Goal: Task Accomplishment & Management: Use online tool/utility

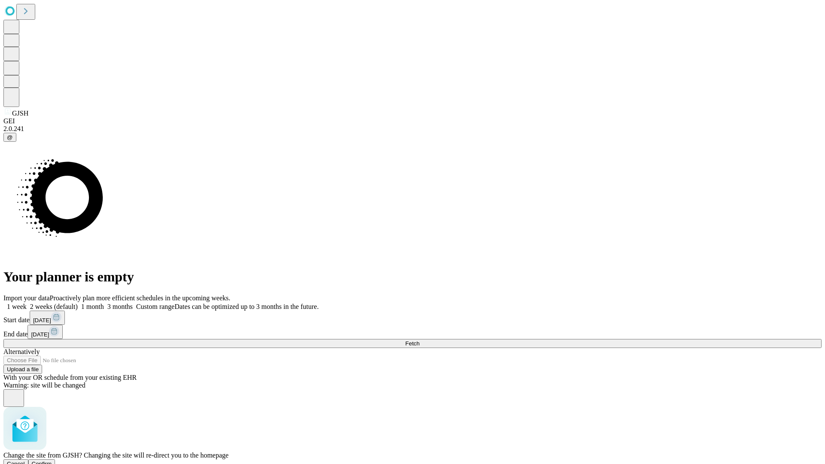
click at [52, 461] on span "Confirm" at bounding box center [42, 464] width 20 height 6
click at [27, 303] on label "1 week" at bounding box center [14, 306] width 23 height 7
click at [419, 340] on span "Fetch" at bounding box center [412, 343] width 14 height 6
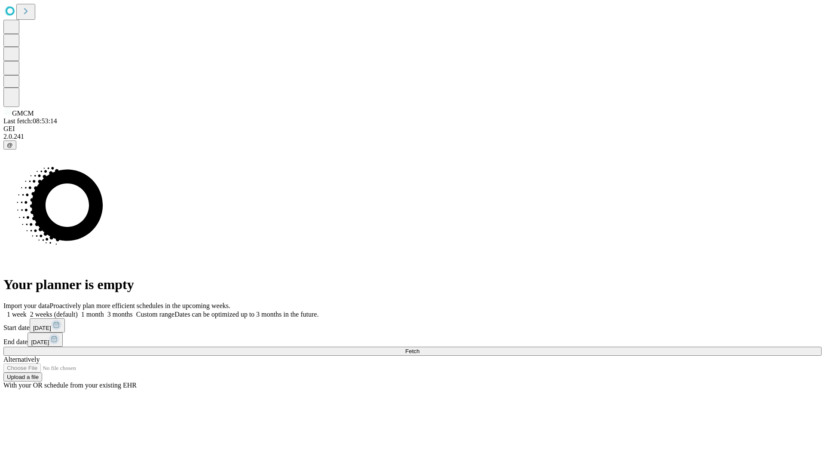
click at [27, 311] on label "1 week" at bounding box center [14, 314] width 23 height 7
click at [419, 348] on span "Fetch" at bounding box center [412, 351] width 14 height 6
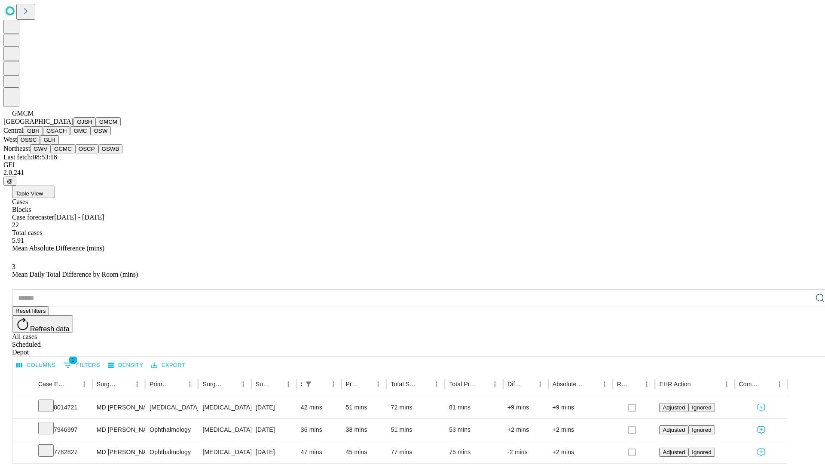
click at [43, 135] on button "GBH" at bounding box center [33, 130] width 19 height 9
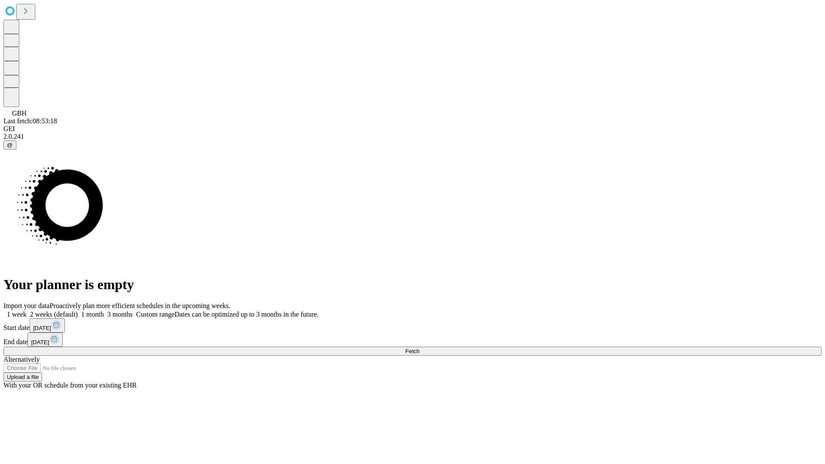
click at [27, 311] on label "1 week" at bounding box center [14, 314] width 23 height 7
click at [419, 348] on span "Fetch" at bounding box center [412, 351] width 14 height 6
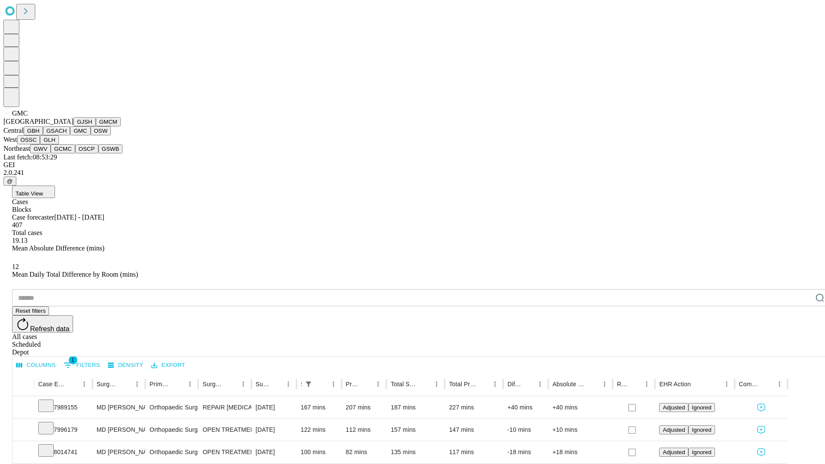
click at [91, 135] on button "OSW" at bounding box center [101, 130] width 21 height 9
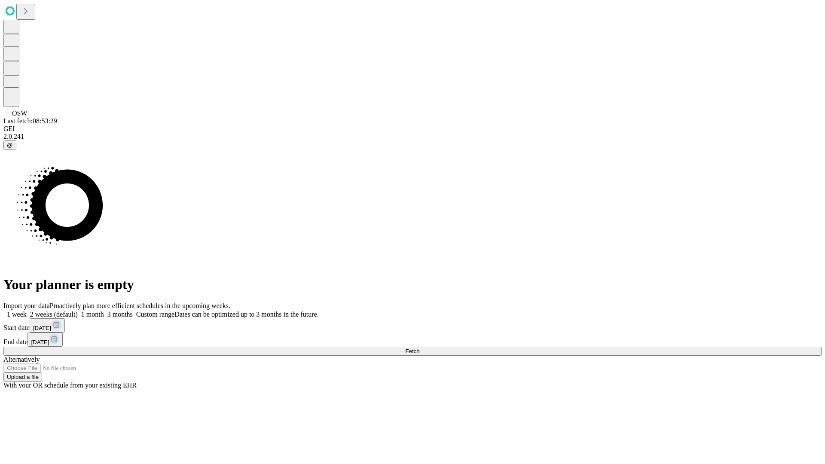
click at [27, 311] on label "1 week" at bounding box center [14, 314] width 23 height 7
click at [419, 348] on span "Fetch" at bounding box center [412, 351] width 14 height 6
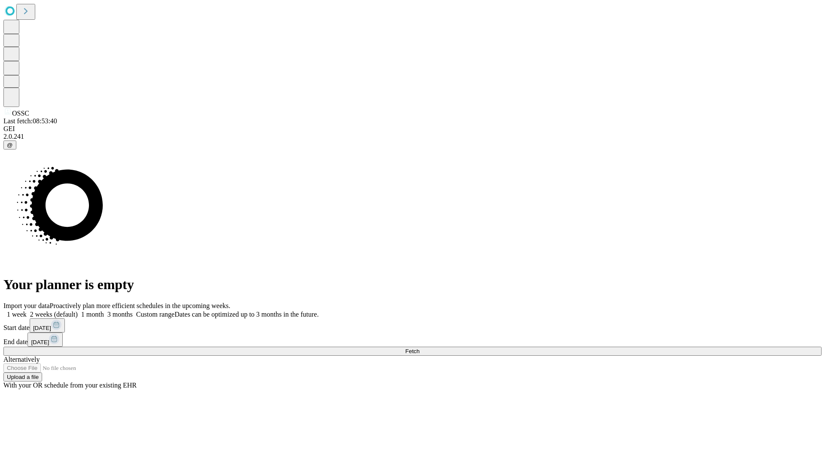
click at [27, 311] on label "1 week" at bounding box center [14, 314] width 23 height 7
click at [419, 348] on span "Fetch" at bounding box center [412, 351] width 14 height 6
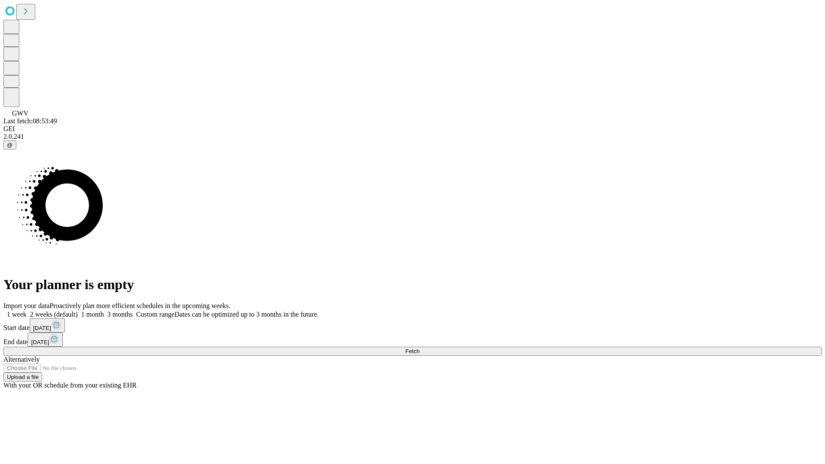
click at [419, 348] on span "Fetch" at bounding box center [412, 351] width 14 height 6
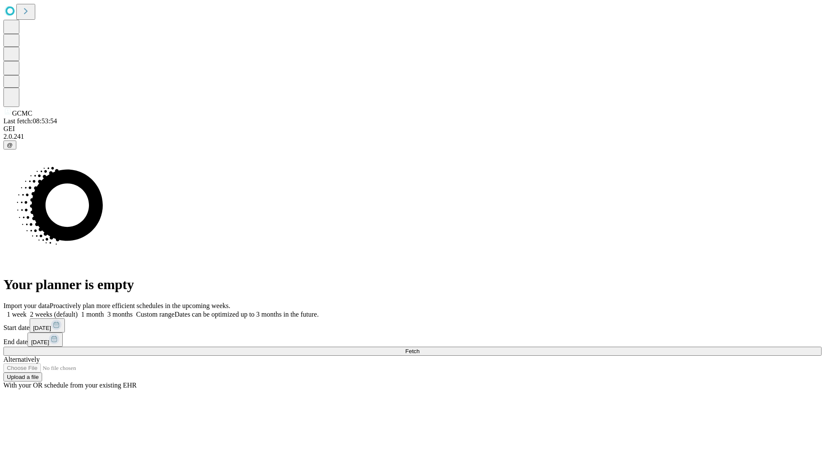
click at [27, 311] on label "1 week" at bounding box center [14, 314] width 23 height 7
click at [419, 348] on span "Fetch" at bounding box center [412, 351] width 14 height 6
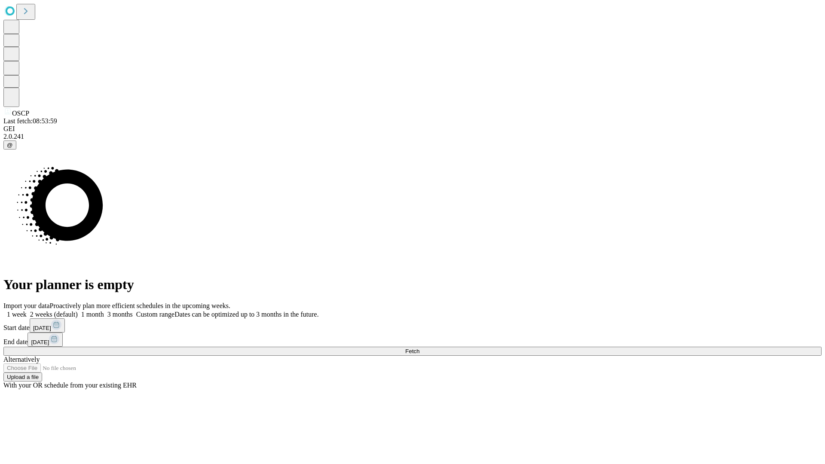
click at [27, 311] on label "1 week" at bounding box center [14, 314] width 23 height 7
click at [419, 348] on span "Fetch" at bounding box center [412, 351] width 14 height 6
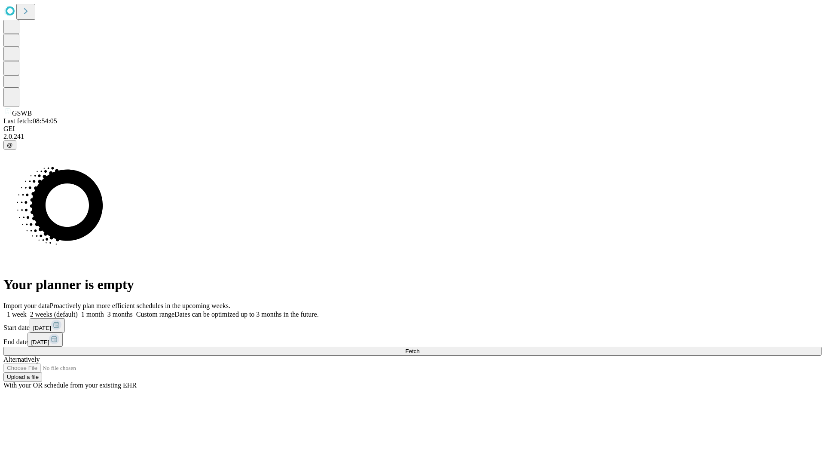
click at [27, 311] on label "1 week" at bounding box center [14, 314] width 23 height 7
click at [419, 348] on span "Fetch" at bounding box center [412, 351] width 14 height 6
